Goal: Task Accomplishment & Management: Use online tool/utility

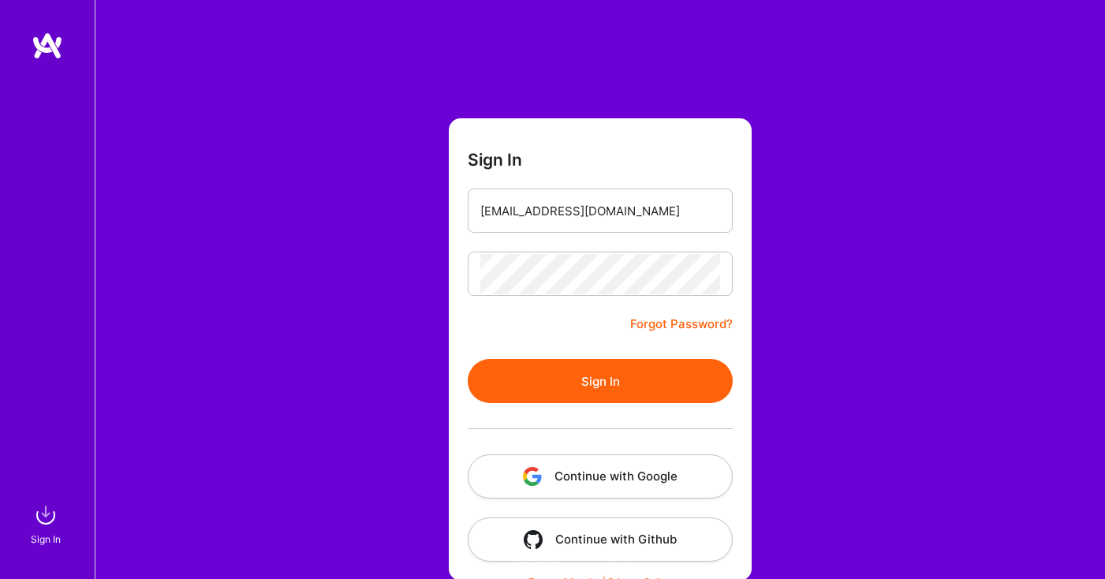
click at [584, 372] on button "Sign In" at bounding box center [600, 381] width 265 height 44
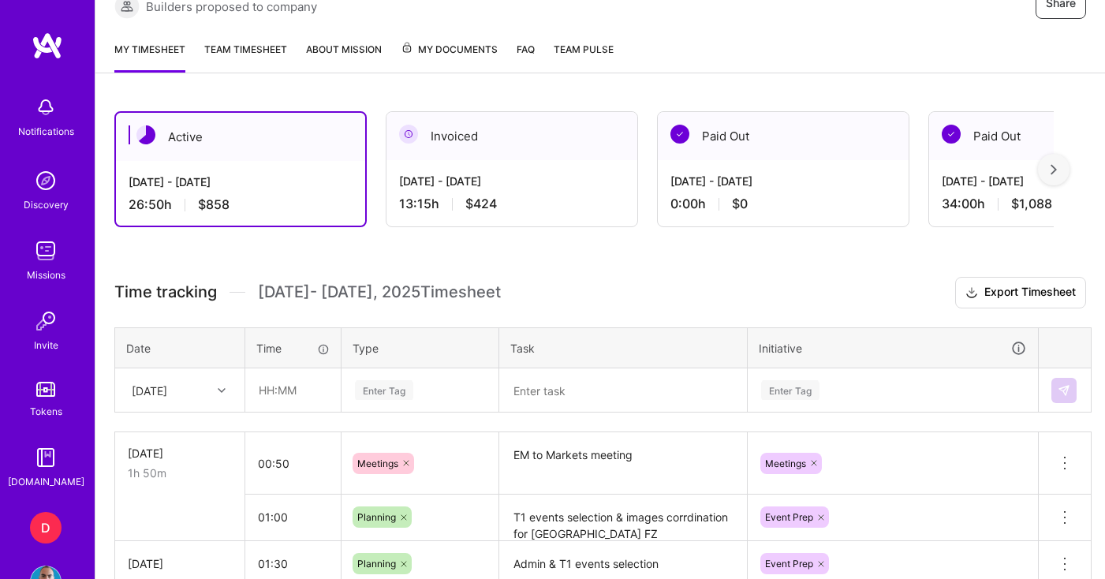
scroll to position [405, 0]
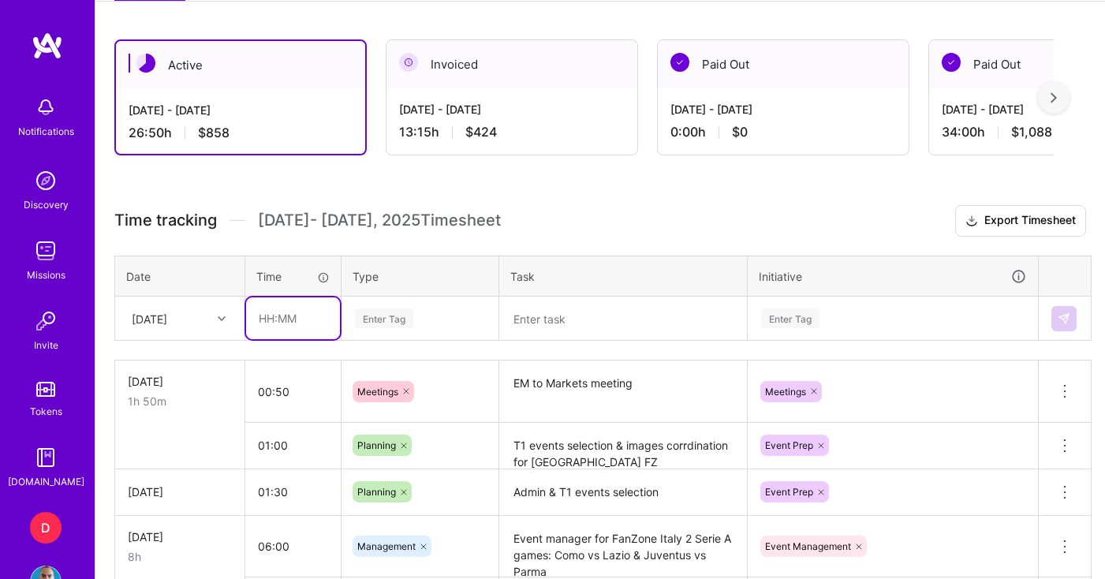
click at [325, 322] on input "text" at bounding box center [293, 318] width 94 height 42
drag, startPoint x: 287, startPoint y: 326, endPoint x: 275, endPoint y: 324, distance: 11.9
click at [275, 324] on input "01:00" at bounding box center [293, 318] width 94 height 42
type input "01:30"
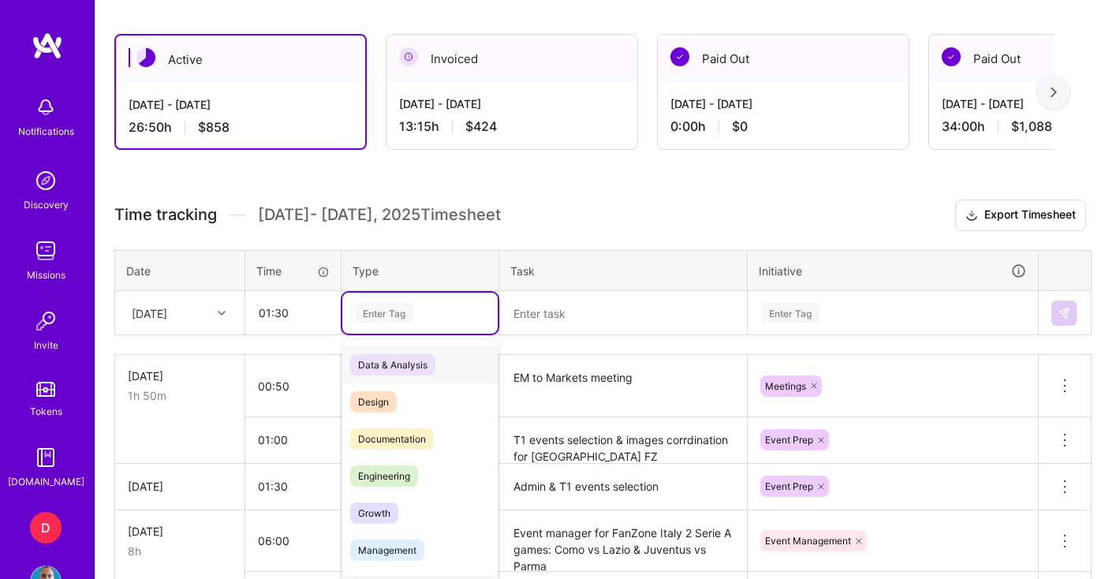
click at [416, 308] on div "Enter Tag" at bounding box center [419, 313] width 133 height 20
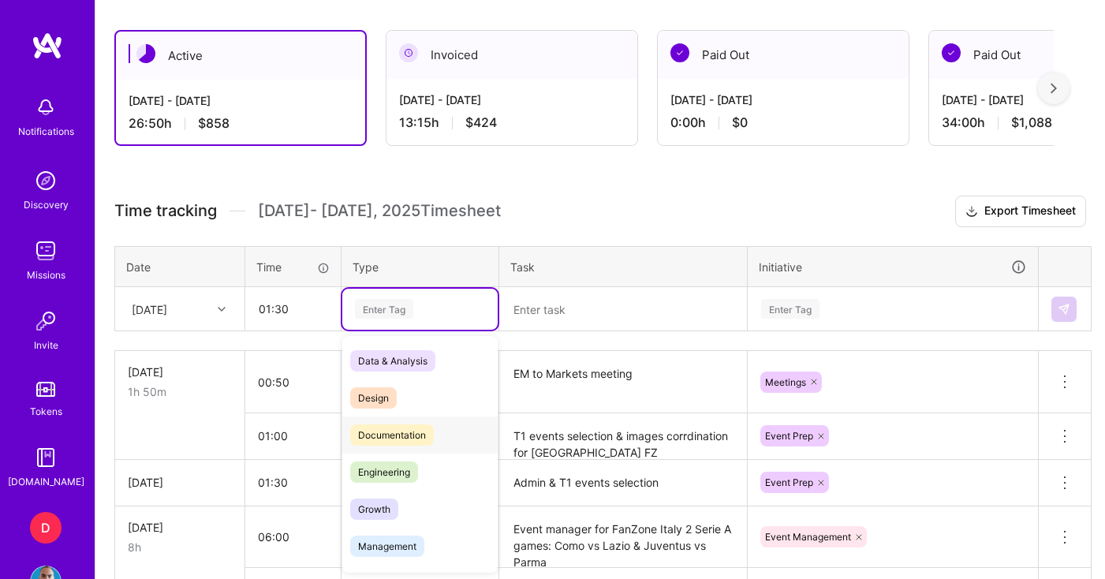
drag, startPoint x: 405, startPoint y: 540, endPoint x: 442, endPoint y: 437, distance: 109.0
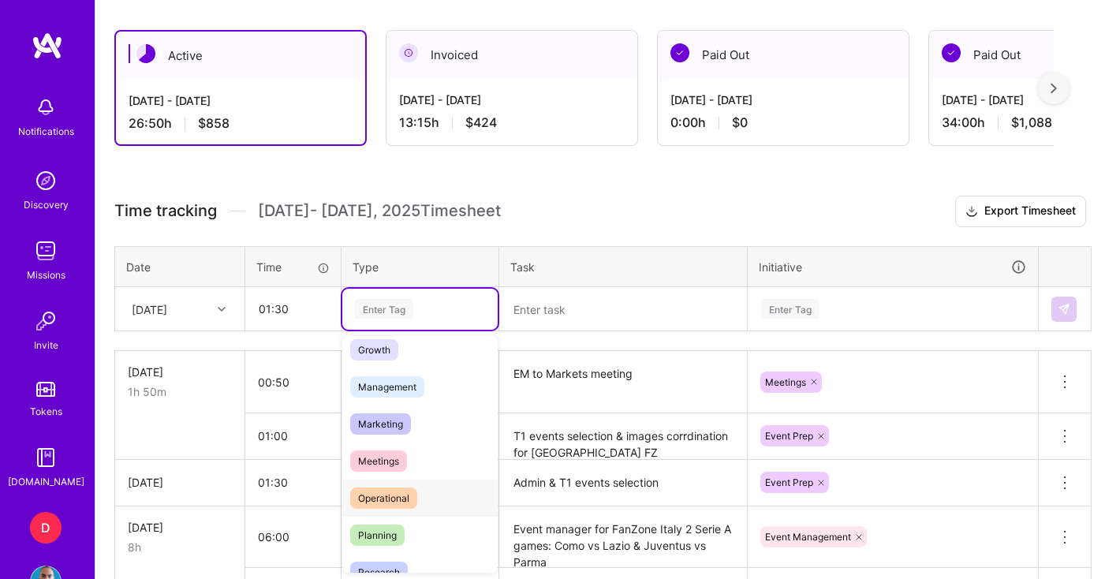
scroll to position [162, 0]
click at [395, 533] on span "Planning" at bounding box center [377, 531] width 54 height 21
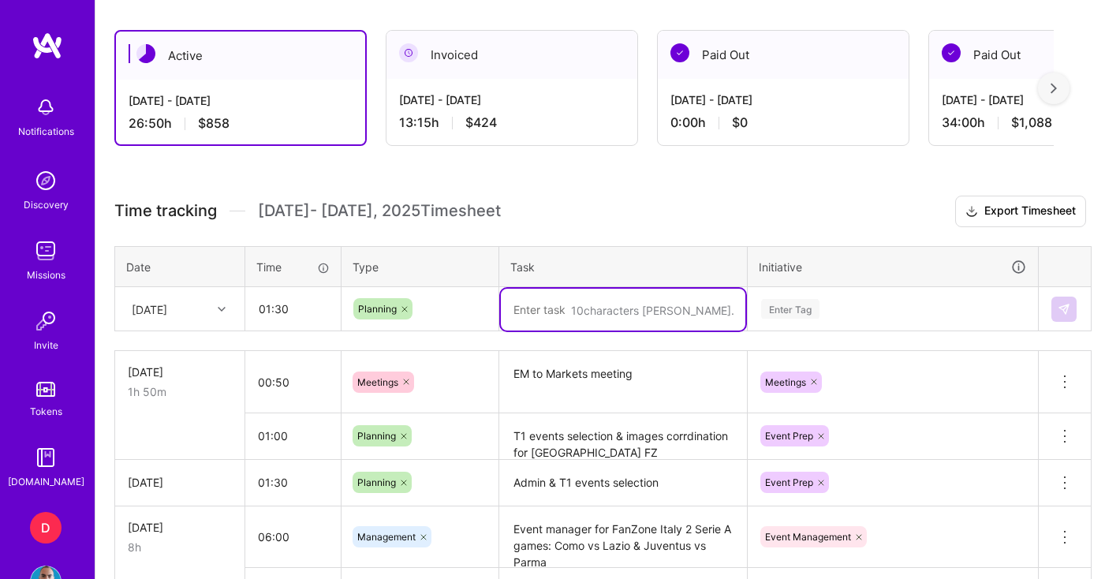
click at [582, 320] on textarea at bounding box center [623, 310] width 245 height 42
type textarea "Admin & Spain FZ materials"
click at [827, 312] on div "Enter Tag" at bounding box center [893, 309] width 289 height 41
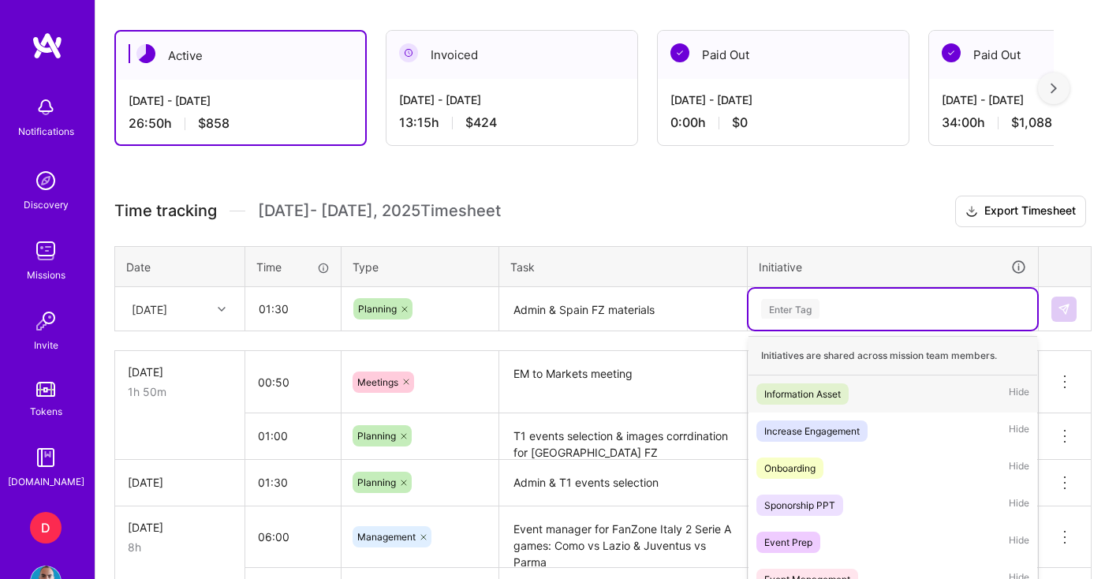
scroll to position [502, 0]
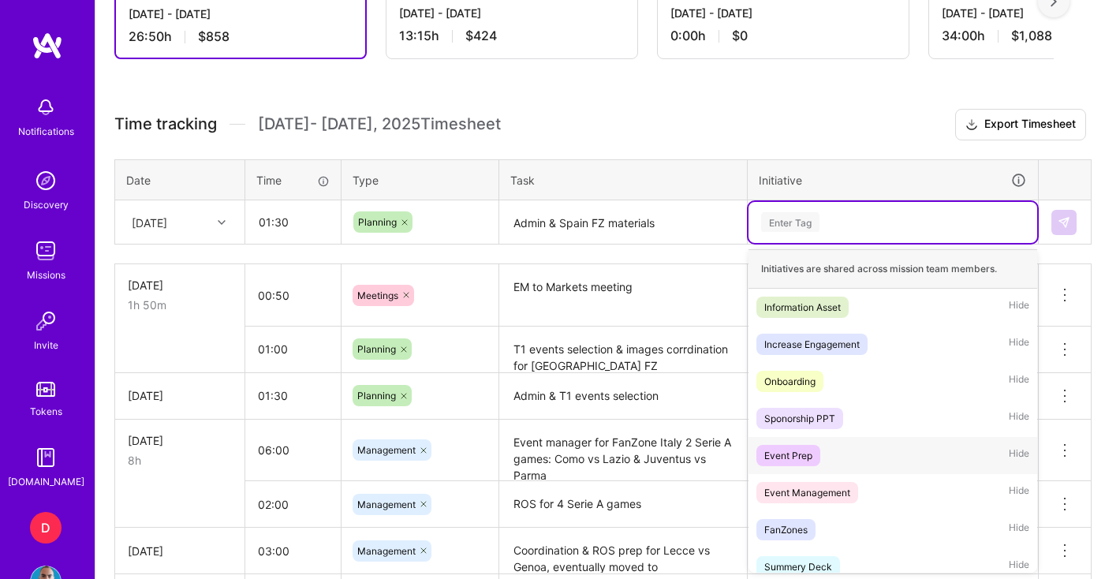
click at [807, 460] on div "Event Prep" at bounding box center [788, 455] width 48 height 17
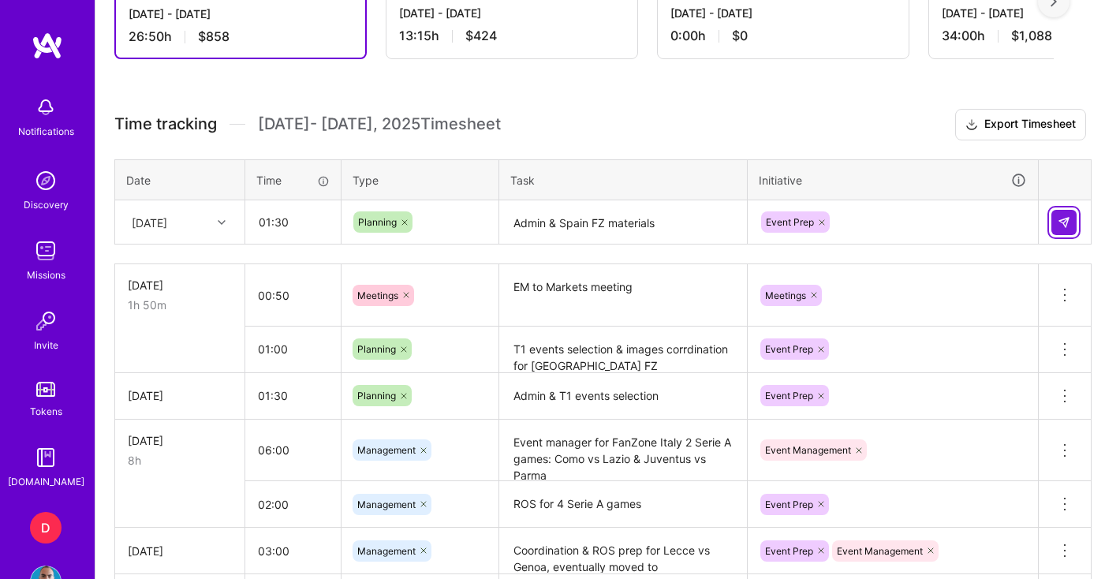
click at [1066, 232] on button at bounding box center [1063, 222] width 25 height 25
